Goal: Task Accomplishment & Management: Use online tool/utility

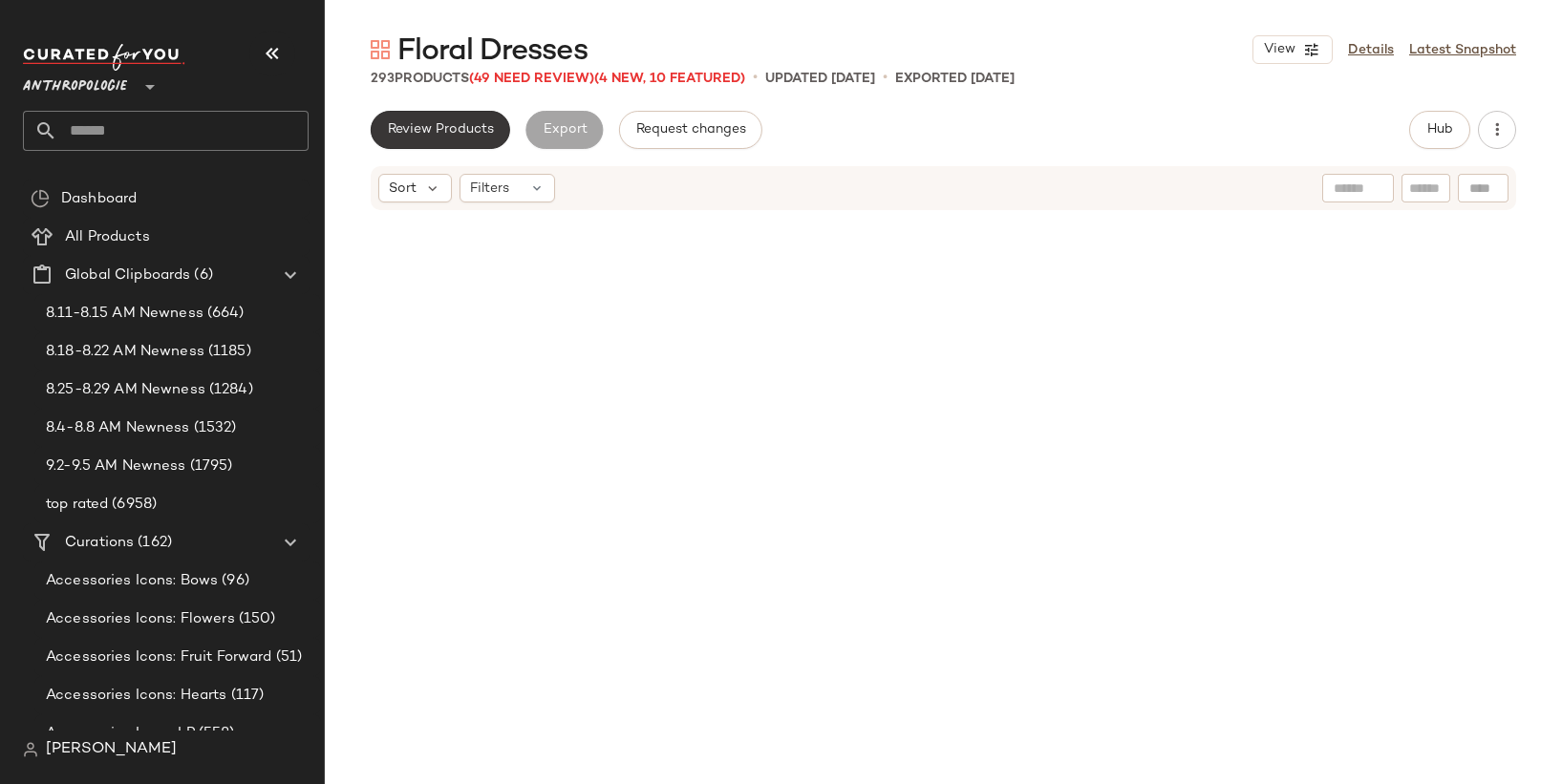
scroll to position [14655, 0]
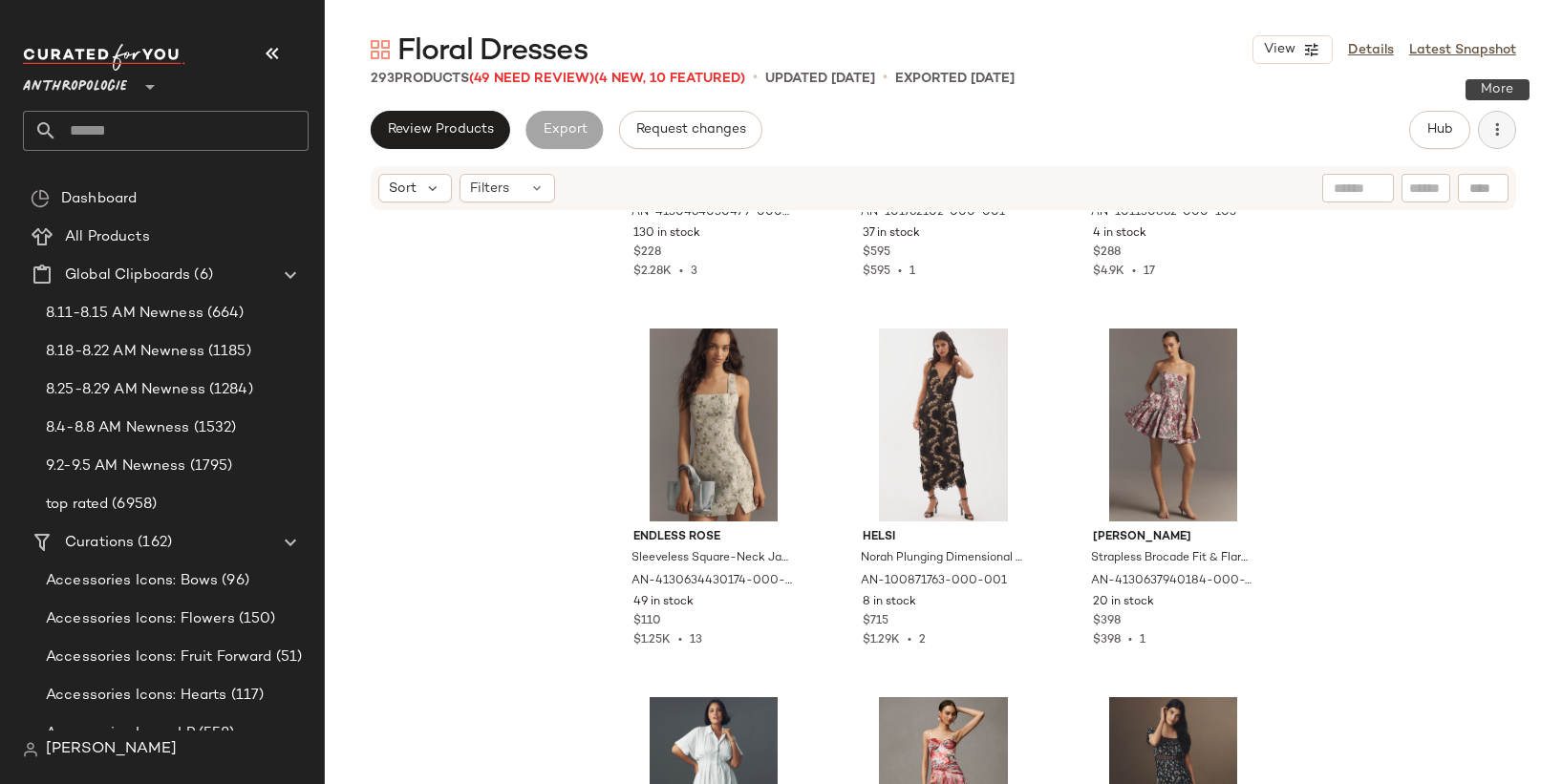
click at [1500, 130] on icon "button" at bounding box center [1497, 130] width 19 height 19
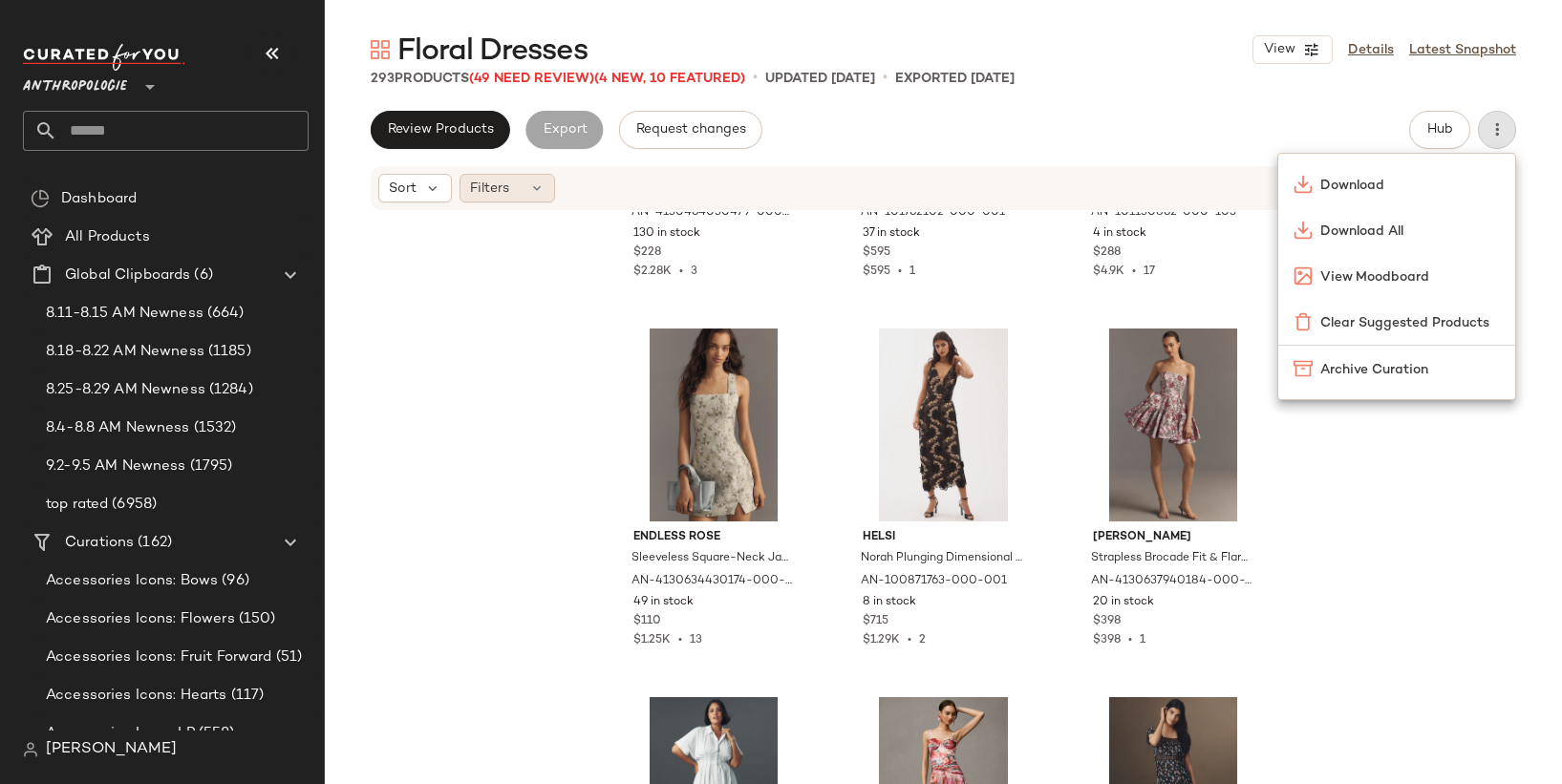
click at [519, 184] on div "Filters" at bounding box center [507, 189] width 96 height 29
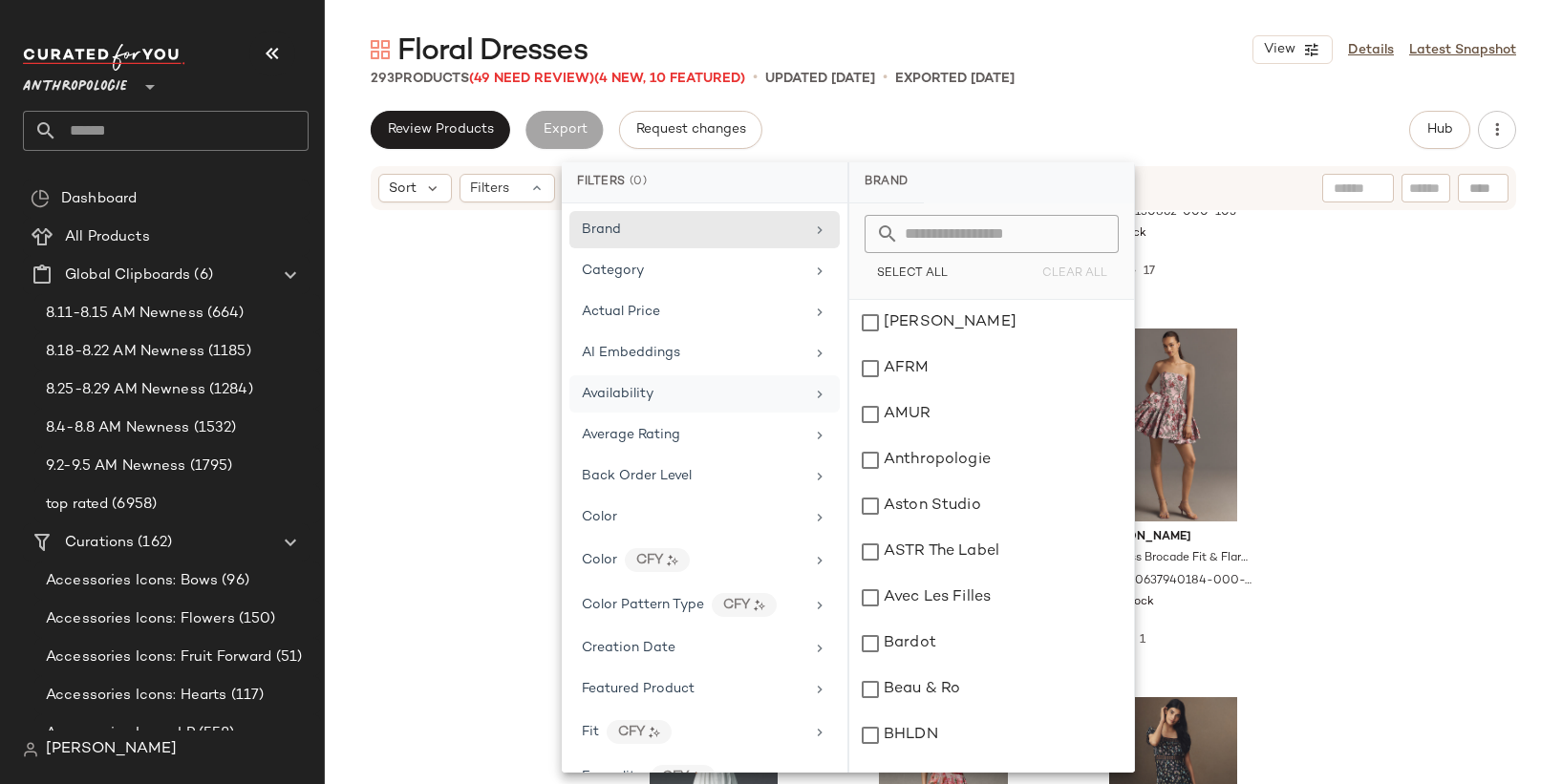
click at [719, 385] on div "Availability" at bounding box center [693, 393] width 222 height 20
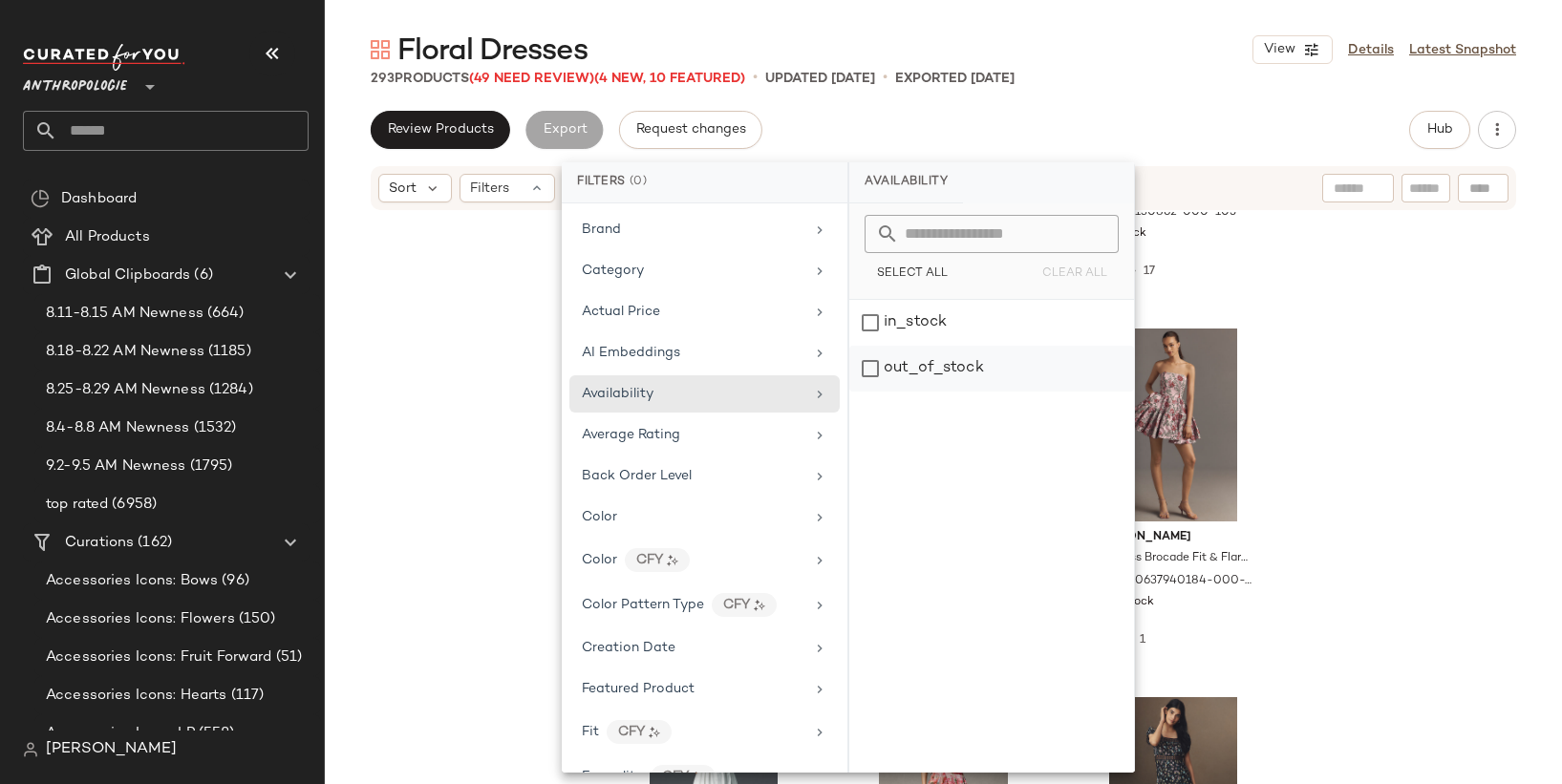
click at [888, 366] on div "out_of_stock" at bounding box center [991, 368] width 284 height 45
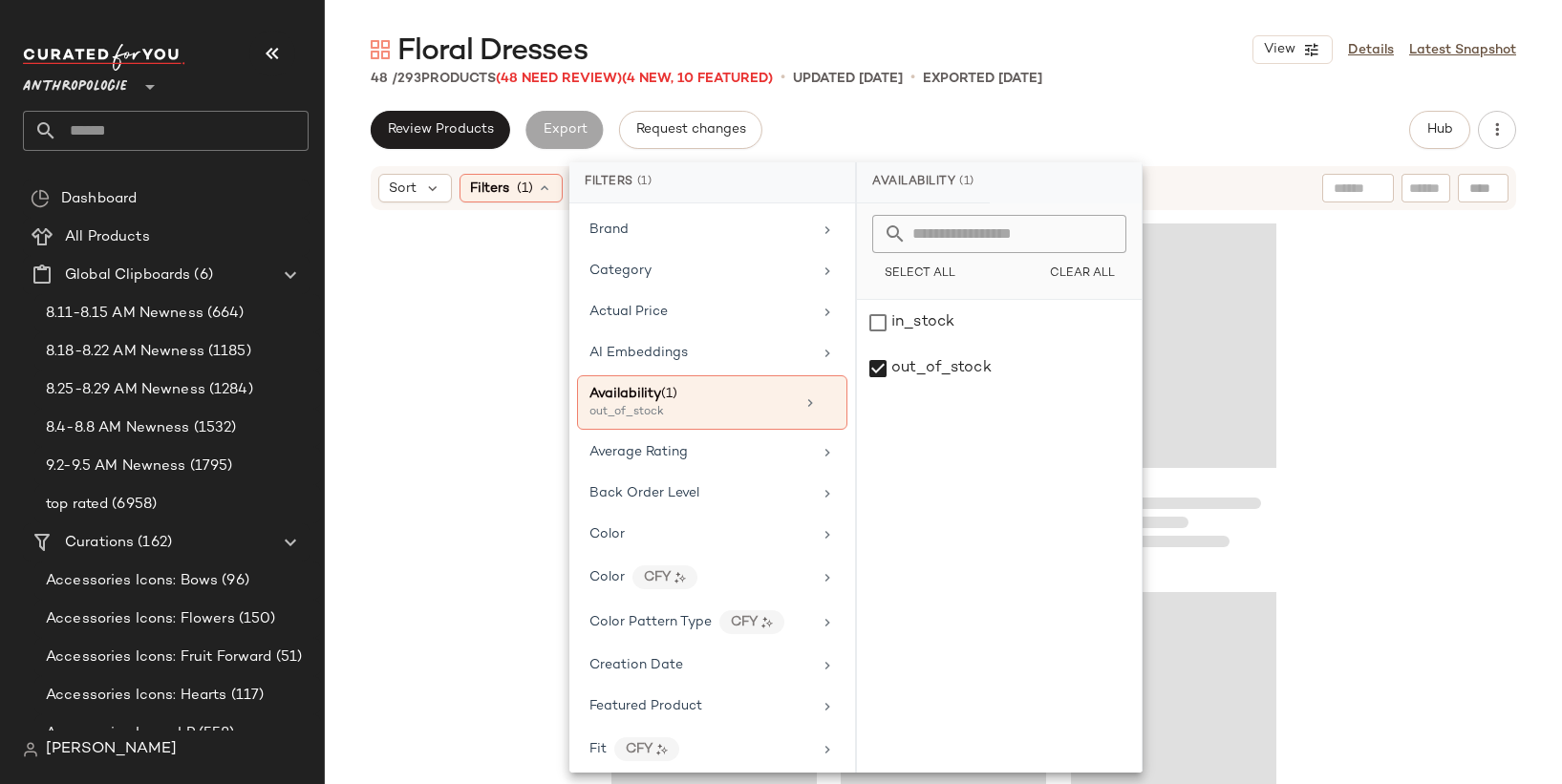
click at [456, 360] on div at bounding box center [943, 526] width 1237 height 629
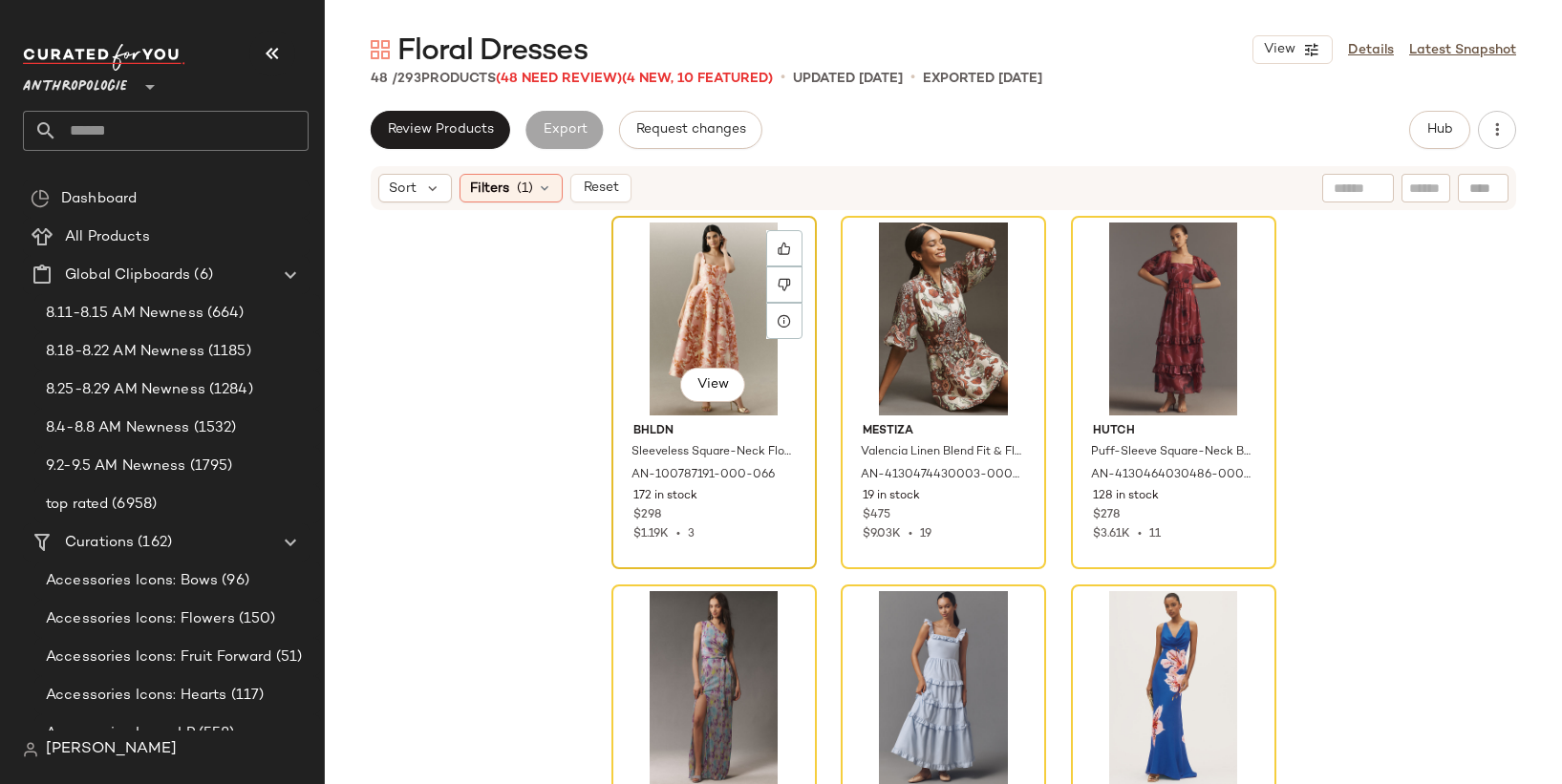
click at [683, 305] on div "View" at bounding box center [714, 319] width 192 height 193
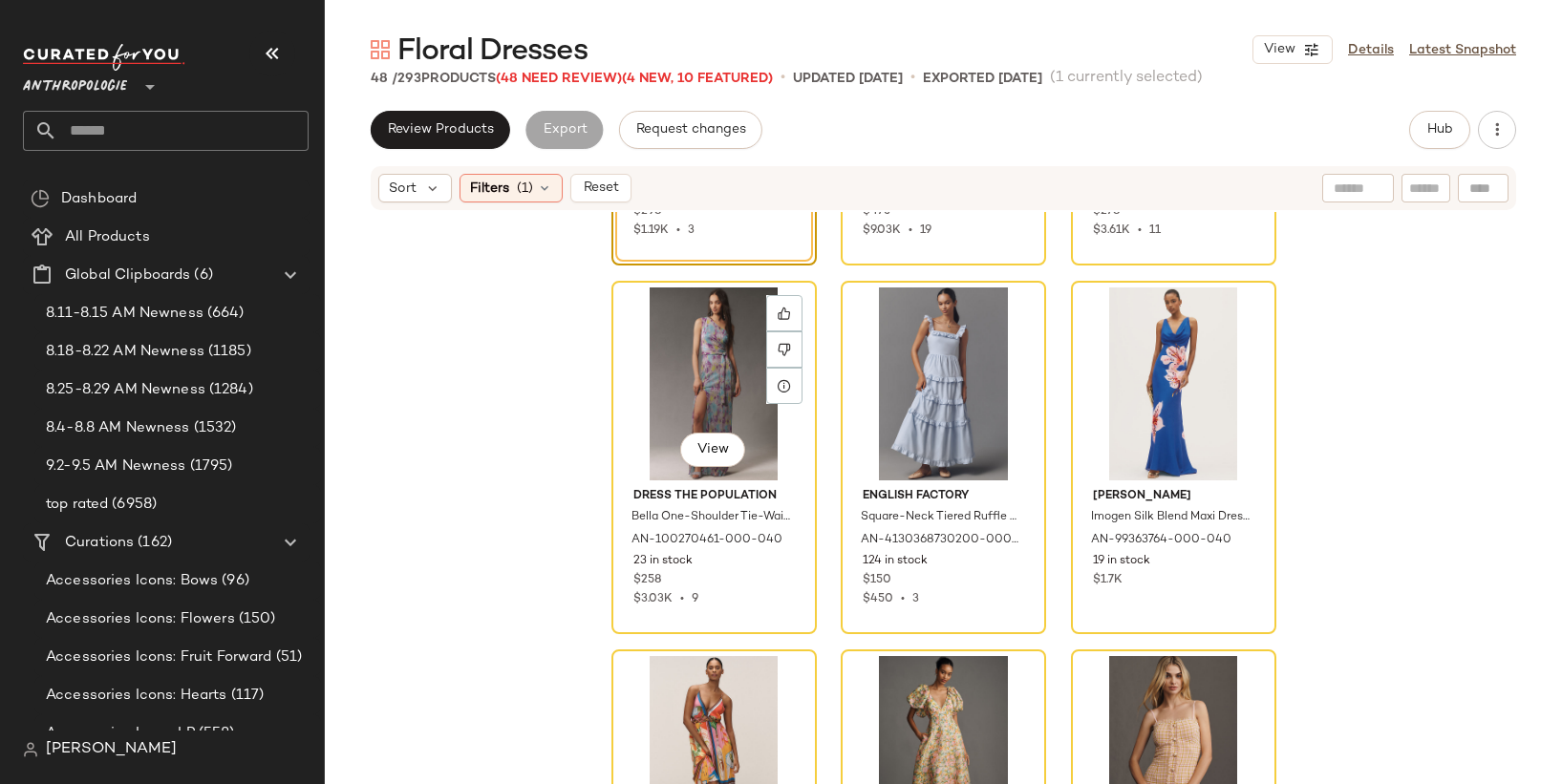
scroll to position [303, 0]
click at [1244, 314] on div at bounding box center [1245, 314] width 37 height 37
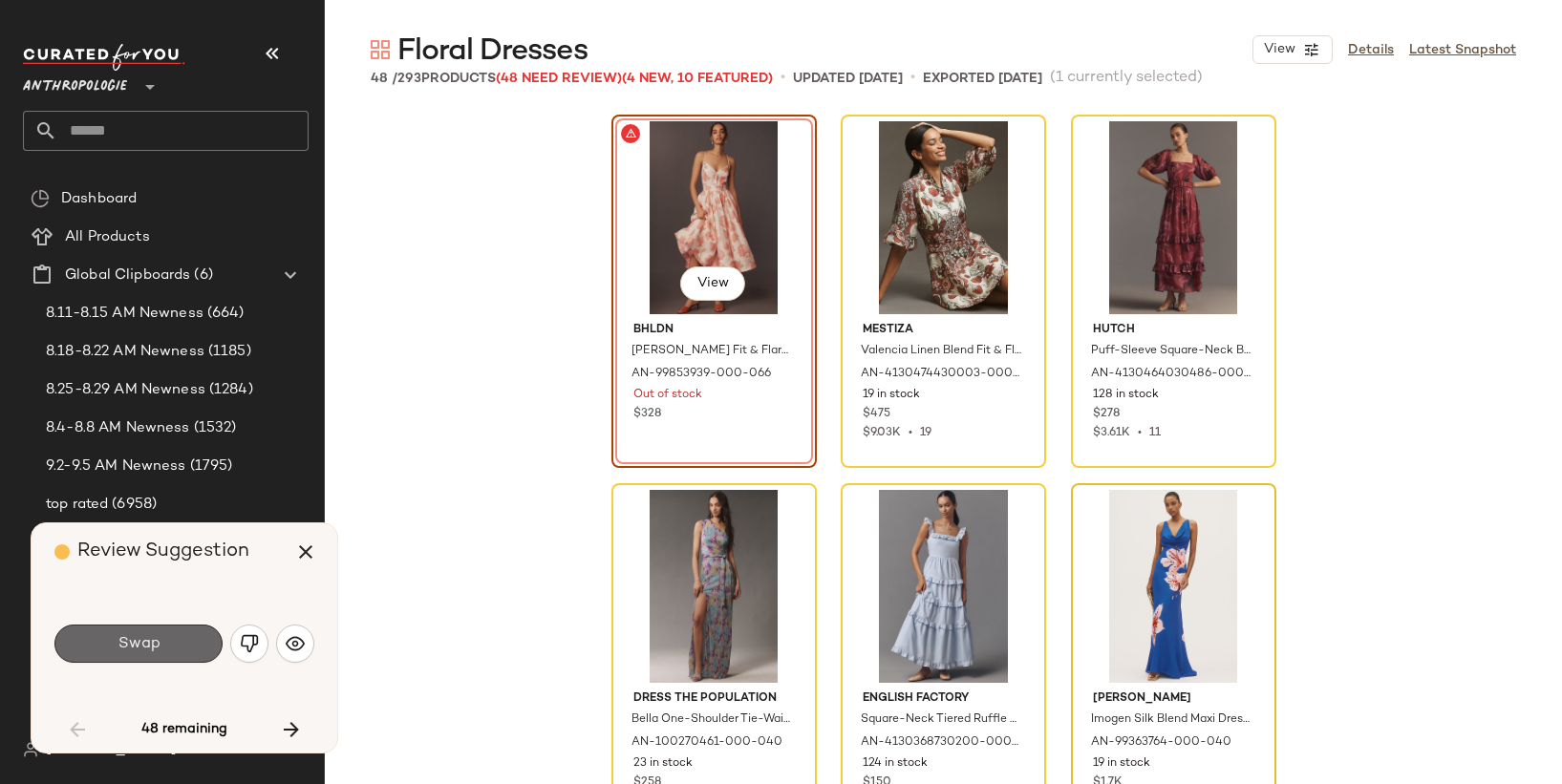
click at [167, 643] on button "Swap" at bounding box center [138, 644] width 168 height 39
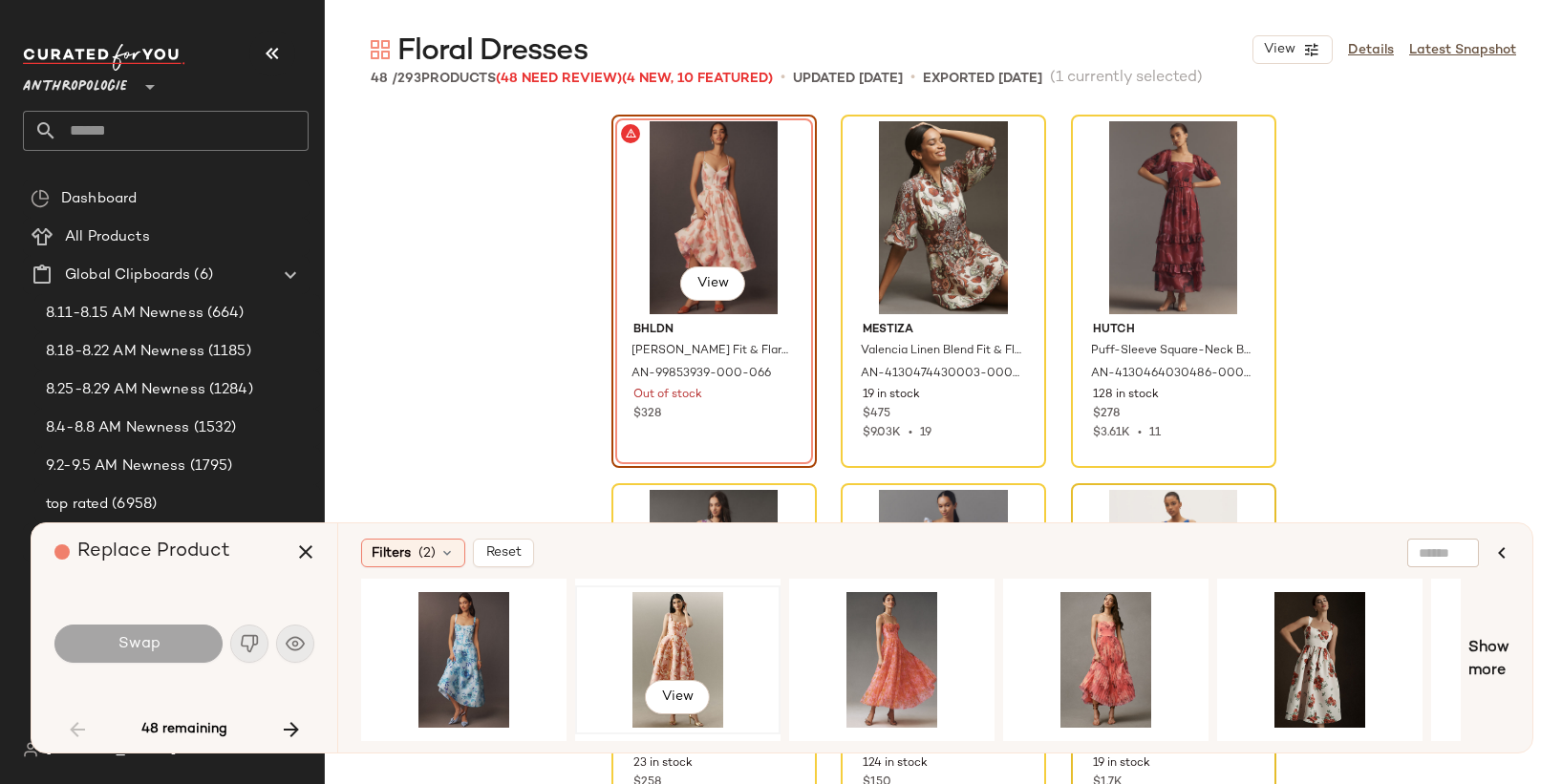
click at [672, 641] on div "View" at bounding box center [678, 660] width 192 height 135
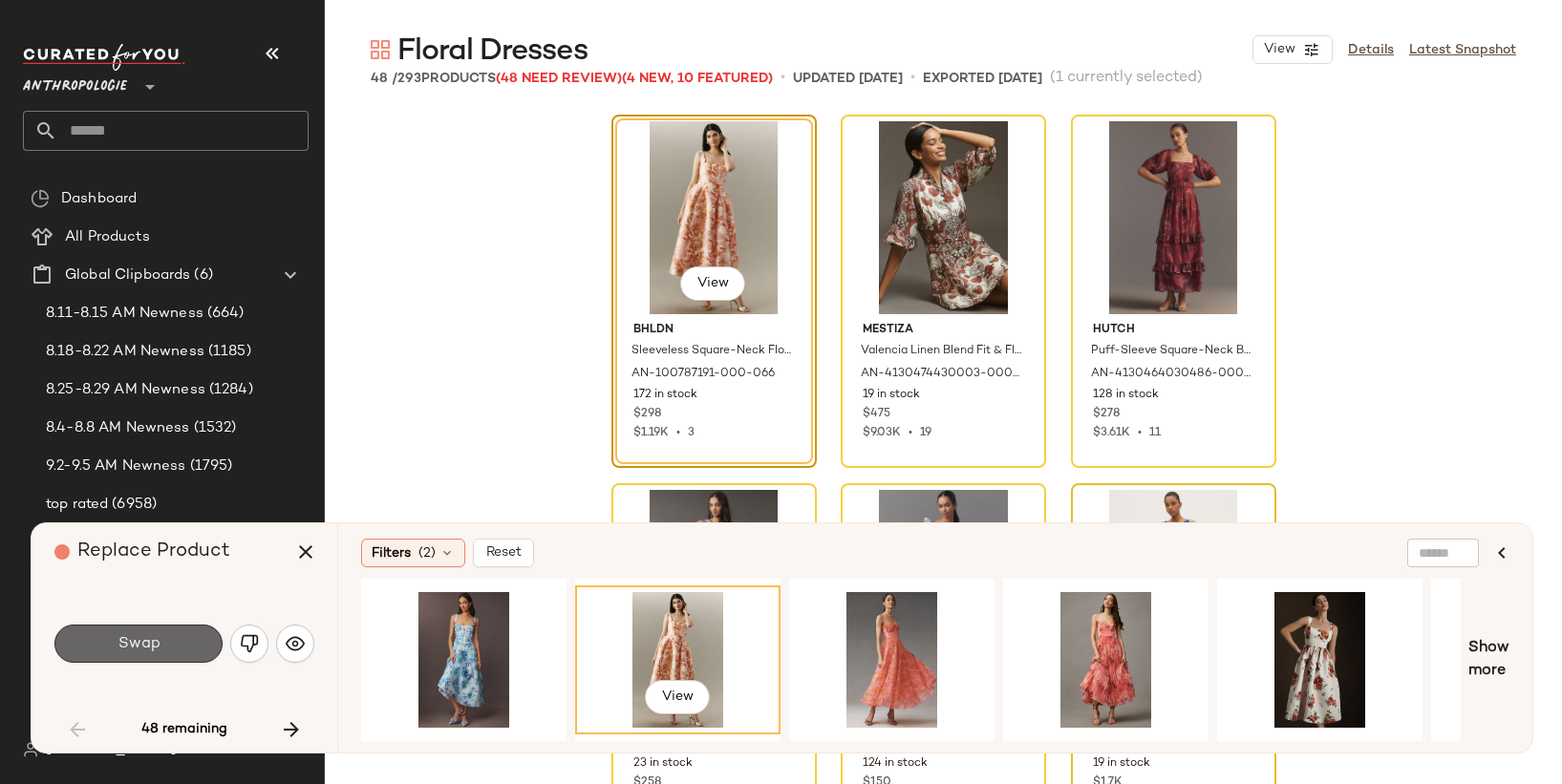
click at [170, 634] on button "Swap" at bounding box center [138, 644] width 168 height 39
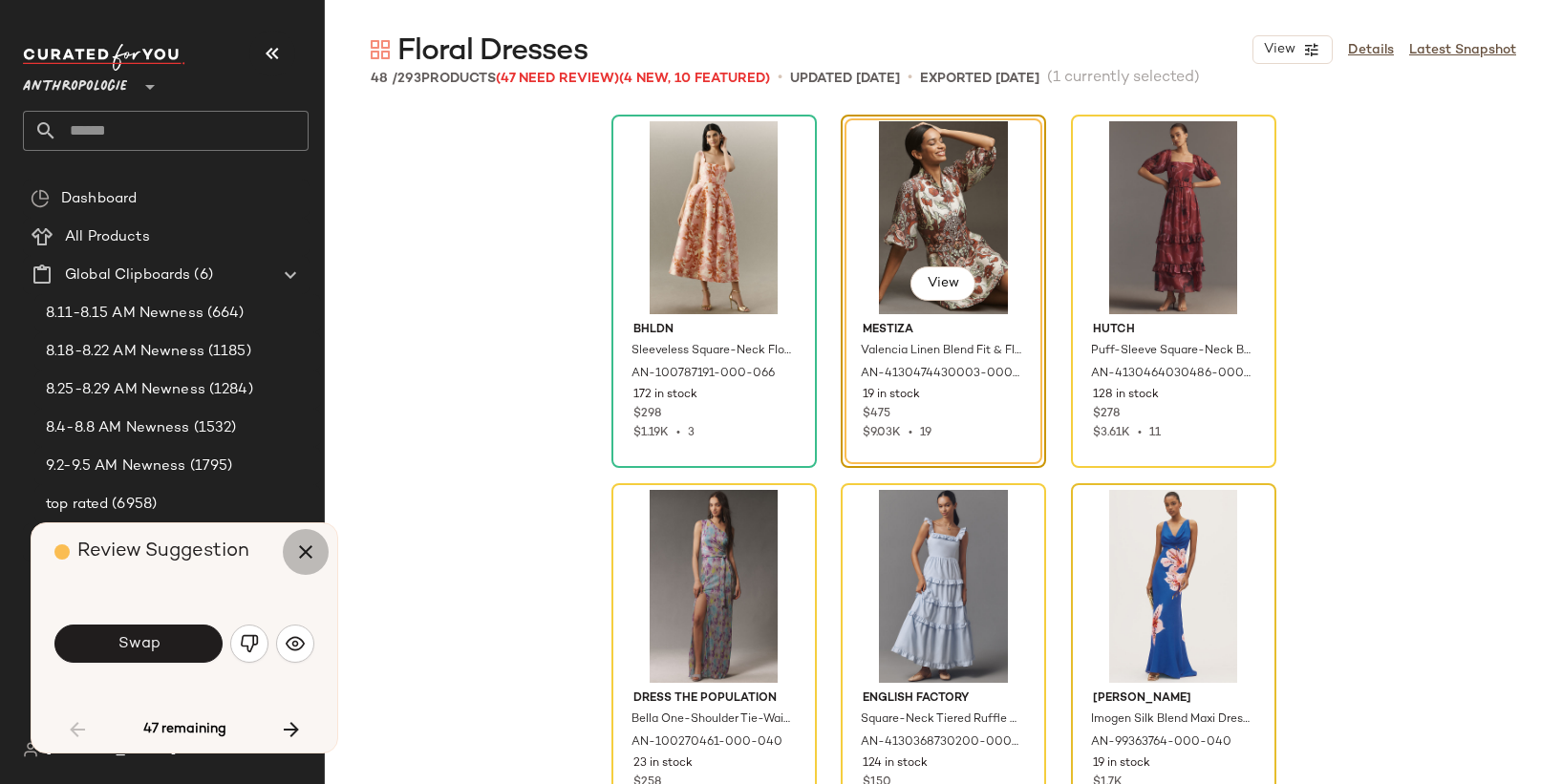
click at [305, 554] on icon "button" at bounding box center [306, 552] width 23 height 23
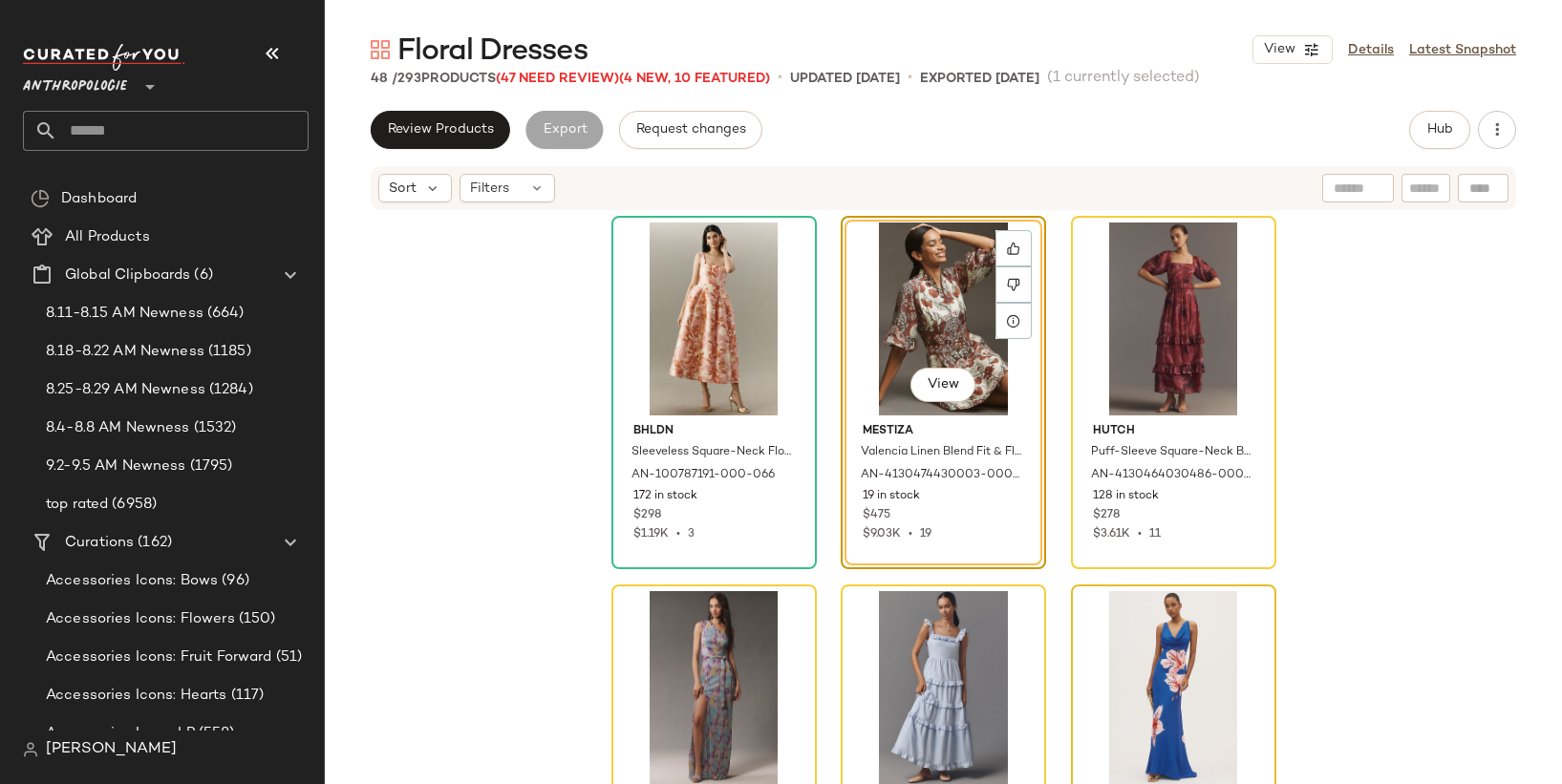
click at [913, 322] on div "View" at bounding box center [943, 319] width 192 height 193
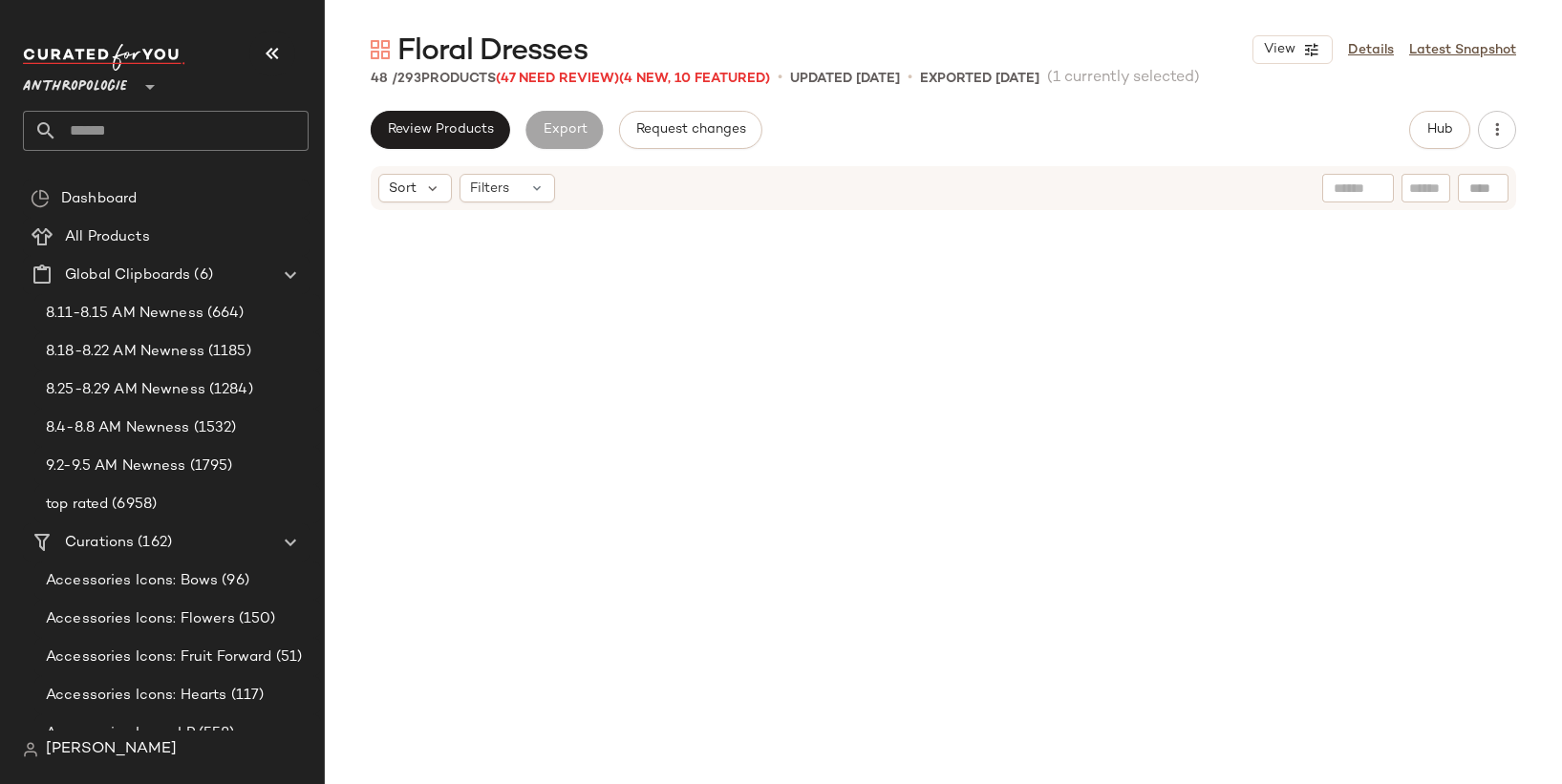
scroll to position [5272, 0]
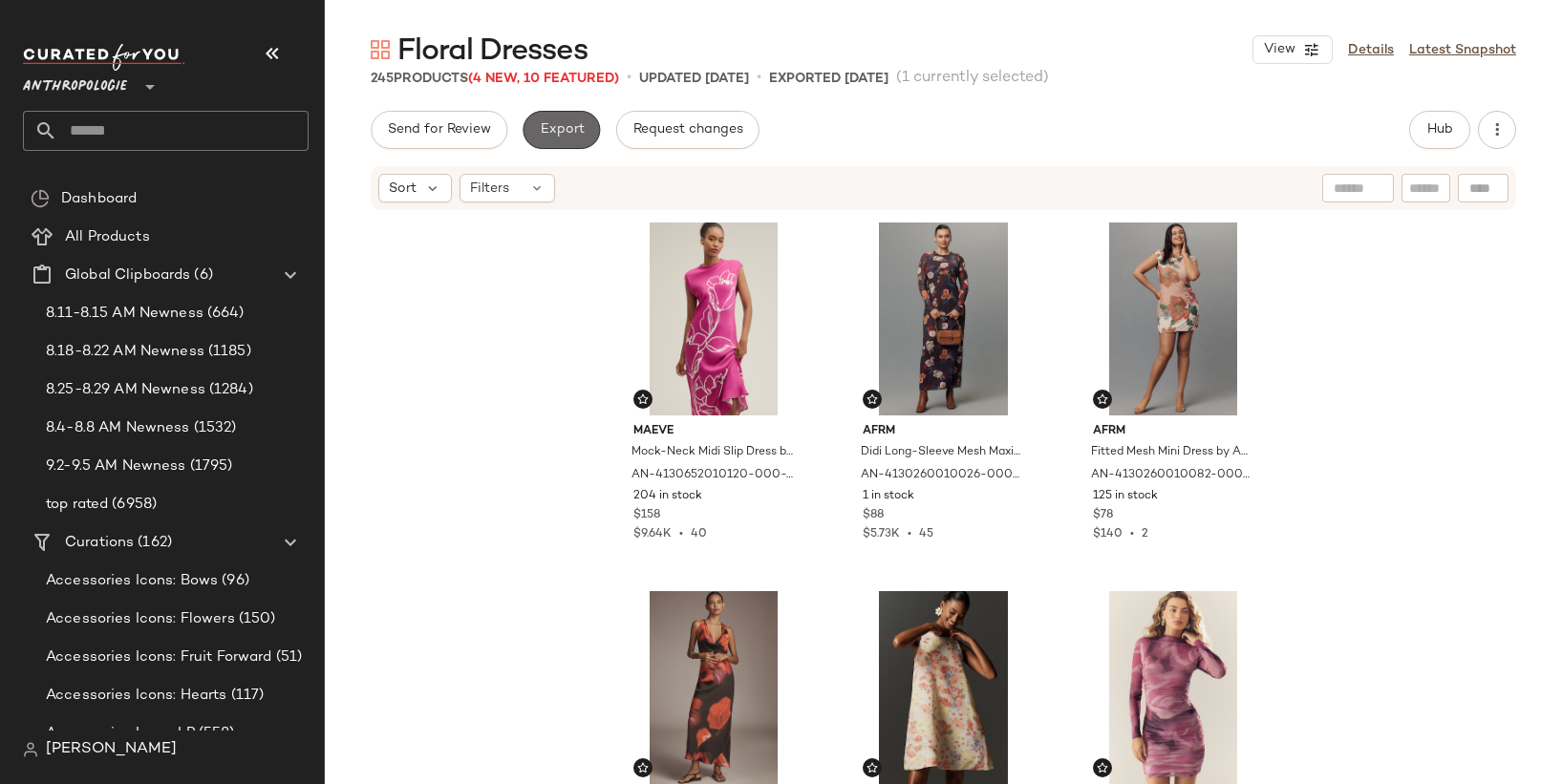
click at [565, 133] on span "Export" at bounding box center [561, 130] width 44 height 15
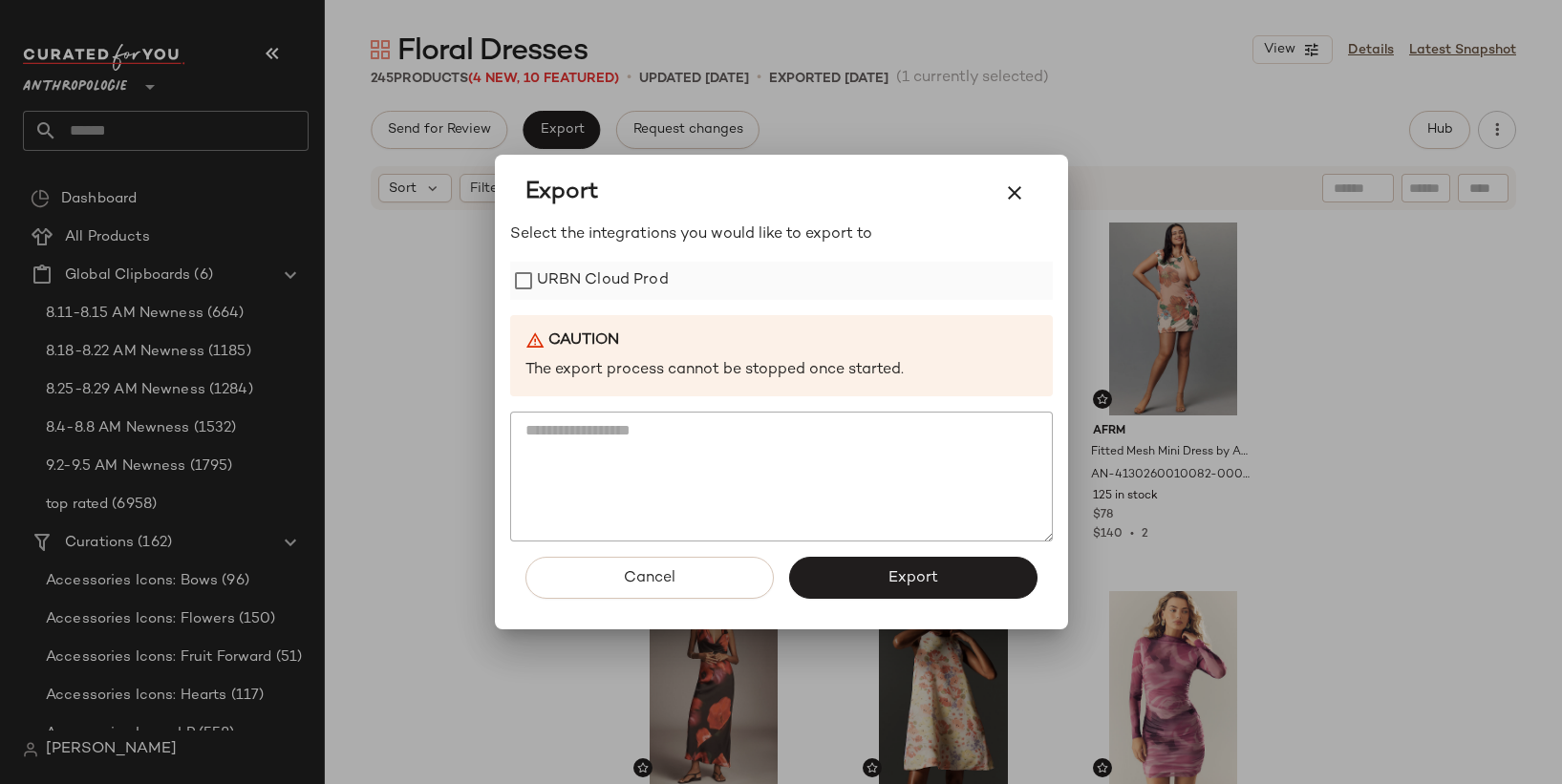
click at [628, 281] on label "URBN Cloud Prod" at bounding box center [603, 281] width 132 height 39
click at [871, 576] on button "Export" at bounding box center [913, 577] width 249 height 42
